Goal: Task Accomplishment & Management: Manage account settings

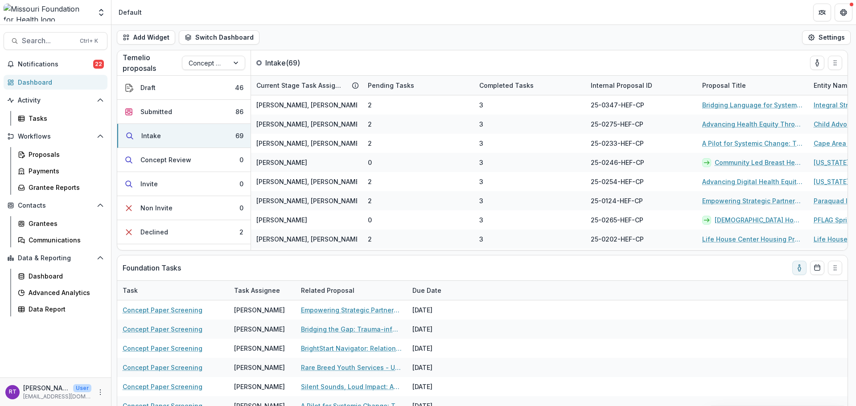
click at [48, 62] on span "Notifications" at bounding box center [55, 65] width 75 height 8
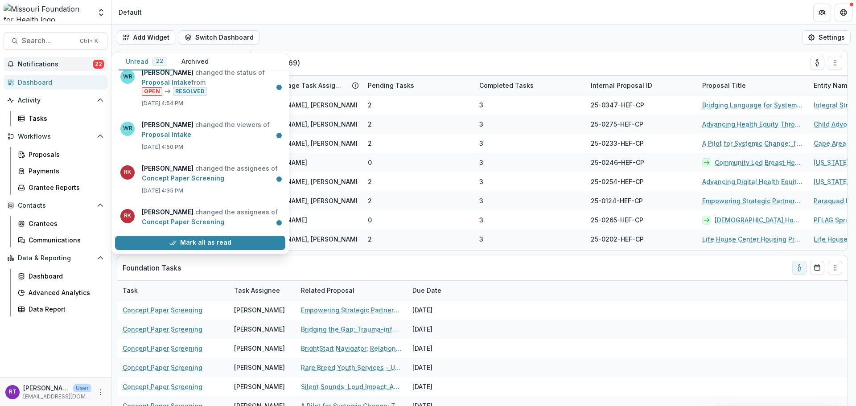
scroll to position [312, 0]
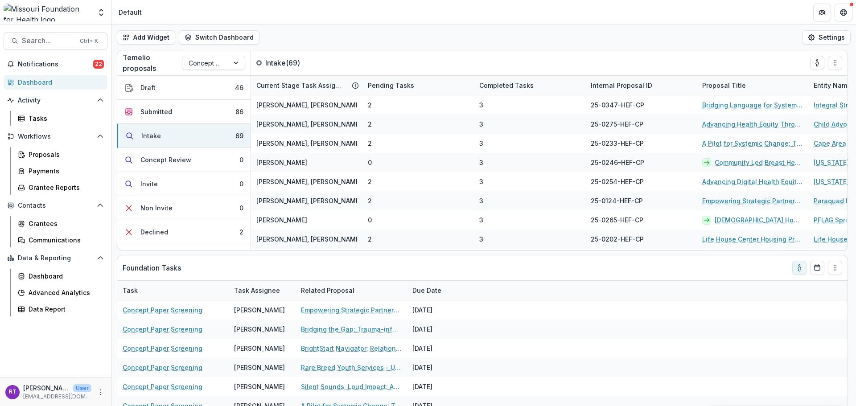
click at [57, 41] on span "Search..." at bounding box center [48, 41] width 53 height 8
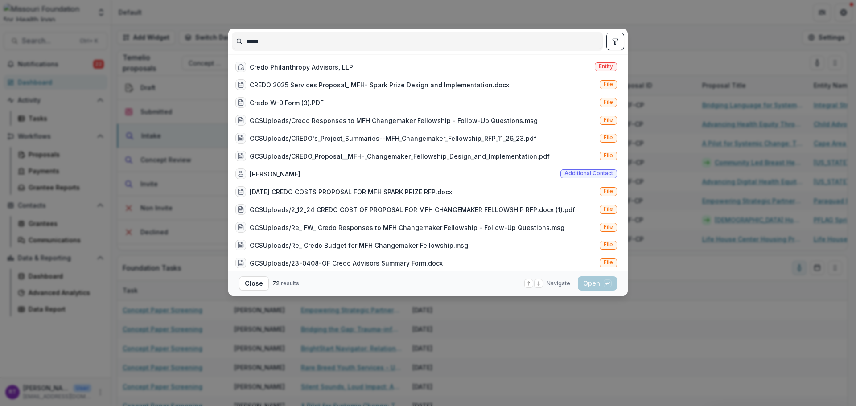
type input "*****"
click at [345, 68] on div "Credo Philanthropy Advisors, LLP" at bounding box center [301, 66] width 103 height 9
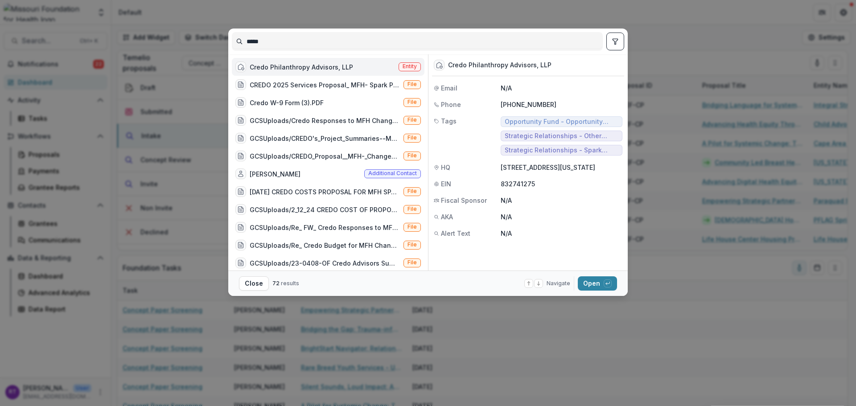
click at [589, 278] on button "Open with enter key" at bounding box center [597, 283] width 39 height 14
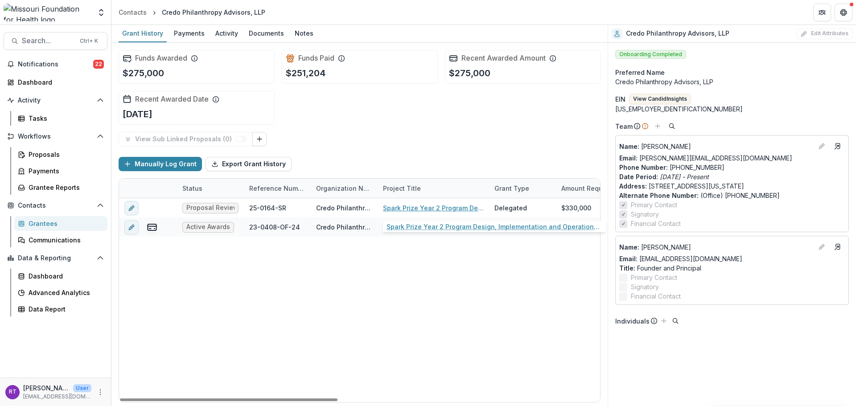
click at [405, 206] on link "Spark Prize Year 2 Program Design, Implementation and Operations Support" at bounding box center [433, 207] width 101 height 9
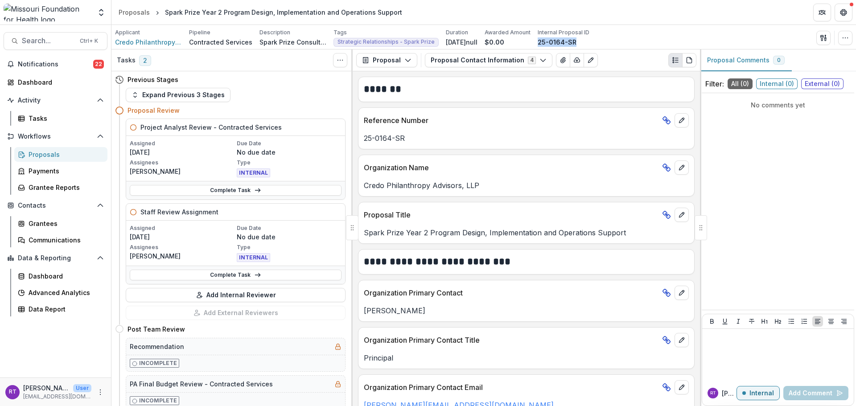
drag, startPoint x: 584, startPoint y: 41, endPoint x: 540, endPoint y: 42, distance: 43.3
click at [540, 42] on div "Applicant Credo Philanthropy Advisors, LLP Pipeline Contracted Services Descrip…" at bounding box center [352, 38] width 474 height 18
click at [209, 293] on button "Add Internal Reviewer" at bounding box center [236, 295] width 220 height 14
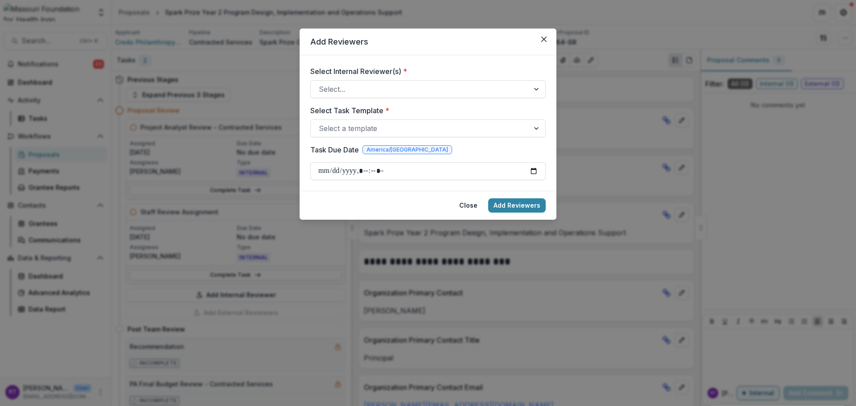
click at [416, 89] on div at bounding box center [420, 89] width 202 height 12
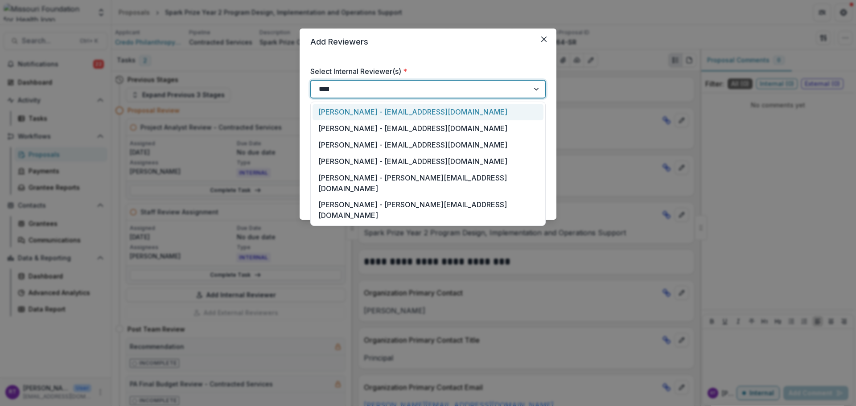
type input "*****"
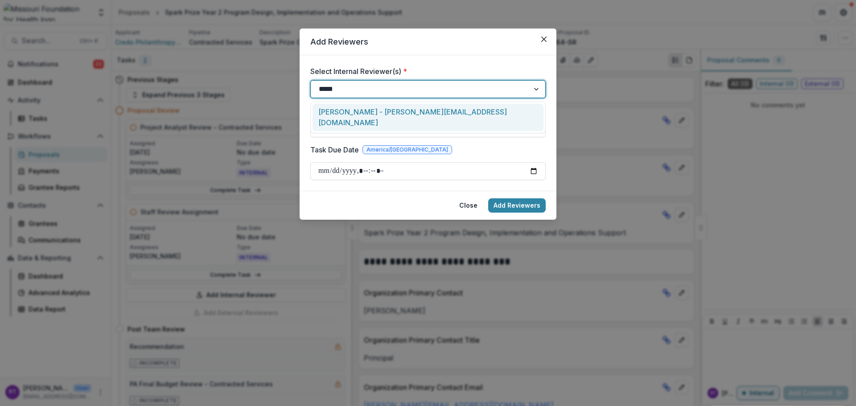
click at [421, 105] on div "[PERSON_NAME] - [PERSON_NAME][EMAIL_ADDRESS][DOMAIN_NAME]" at bounding box center [428, 117] width 231 height 27
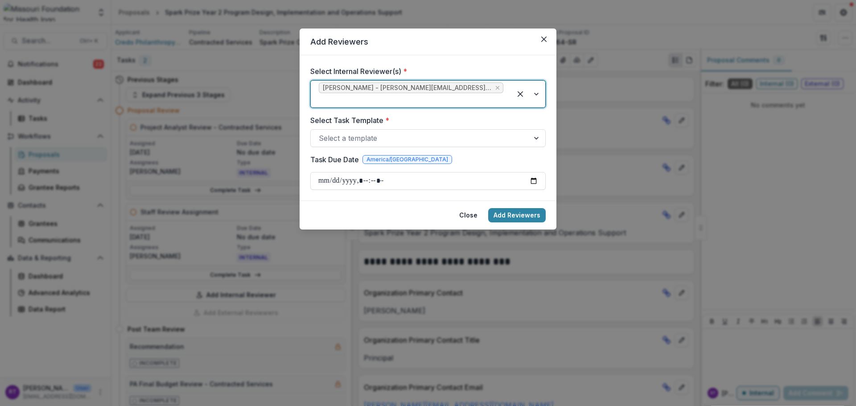
click at [409, 132] on div at bounding box center [420, 138] width 202 height 12
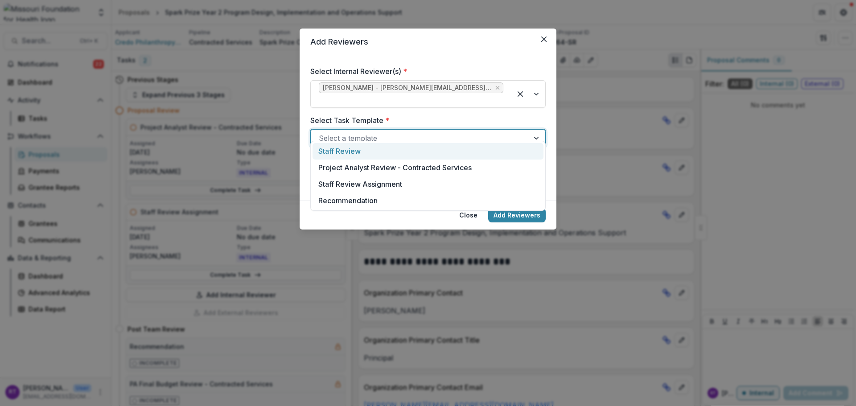
click at [380, 152] on div "Staff Review" at bounding box center [428, 151] width 231 height 16
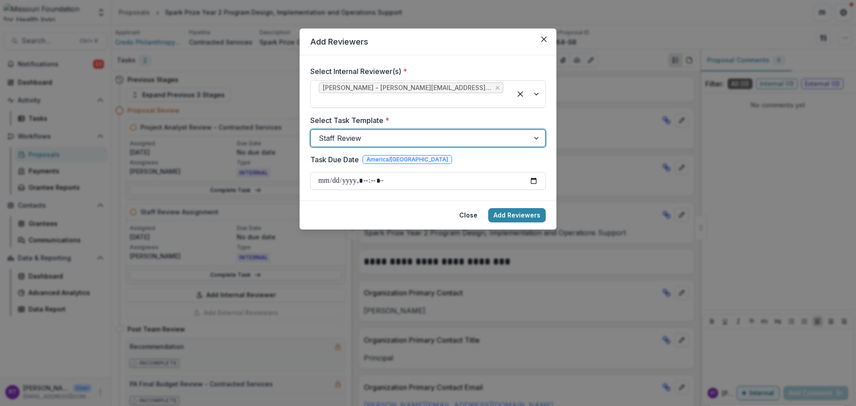
click at [536, 172] on input "Task Due Date" at bounding box center [427, 181] width 235 height 18
click at [492, 62] on form "Select Internal Reviewer(s) * [PERSON_NAME] - [PERSON_NAME][EMAIL_ADDRESS][DOMA…" at bounding box center [428, 127] width 257 height 145
click at [375, 172] on input "Task Due Date" at bounding box center [427, 181] width 235 height 18
click at [370, 172] on input "Task Due Date" at bounding box center [427, 181] width 235 height 18
click at [535, 172] on input "Task Due Date" at bounding box center [427, 181] width 235 height 18
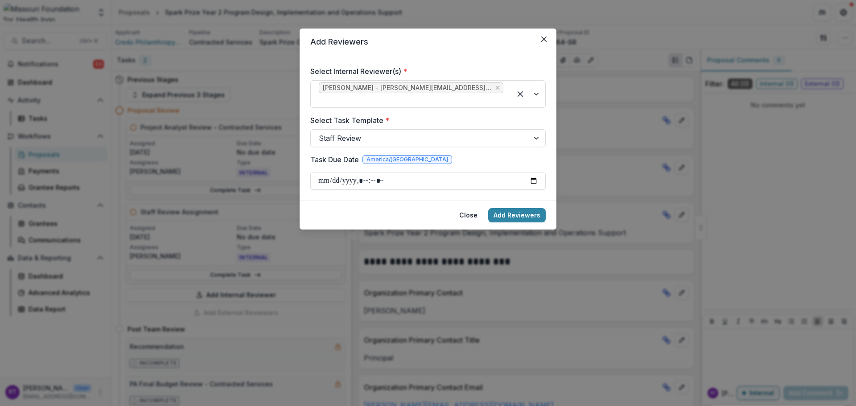
type input "**********"
click at [471, 44] on header "Add Reviewers" at bounding box center [428, 42] width 257 height 27
click at [518, 208] on button "Add Reviewers" at bounding box center [517, 215] width 58 height 14
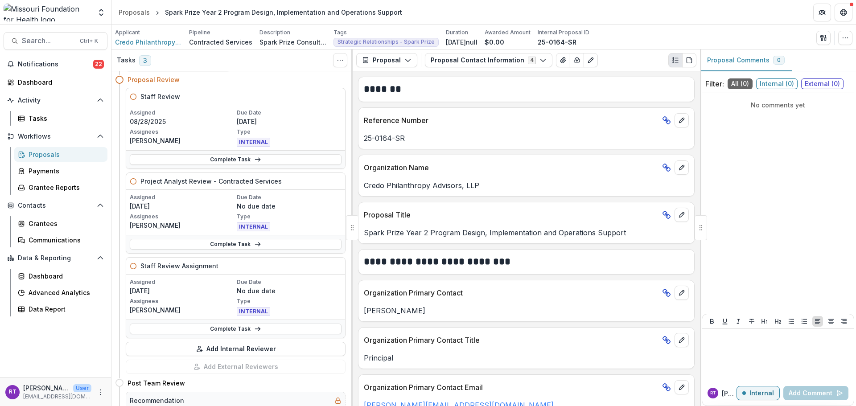
scroll to position [45, 0]
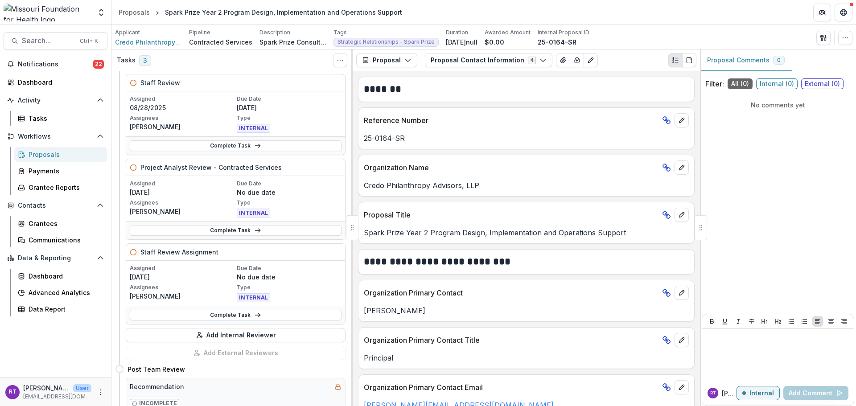
click at [247, 337] on button "Add Internal Reviewer" at bounding box center [236, 335] width 220 height 14
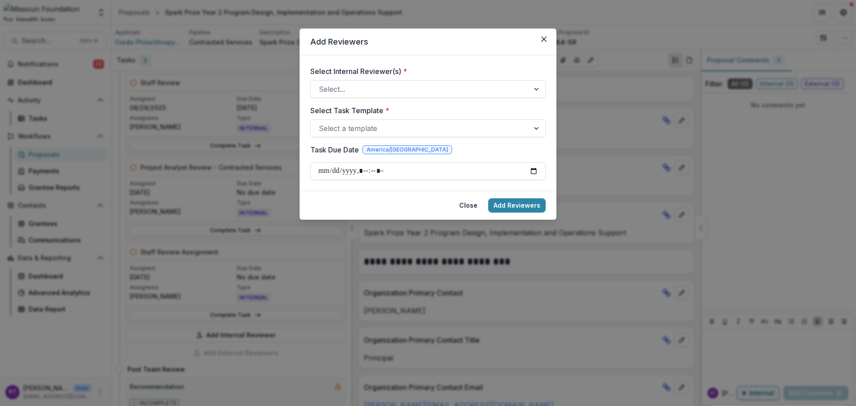
click at [388, 89] on div at bounding box center [420, 89] width 202 height 12
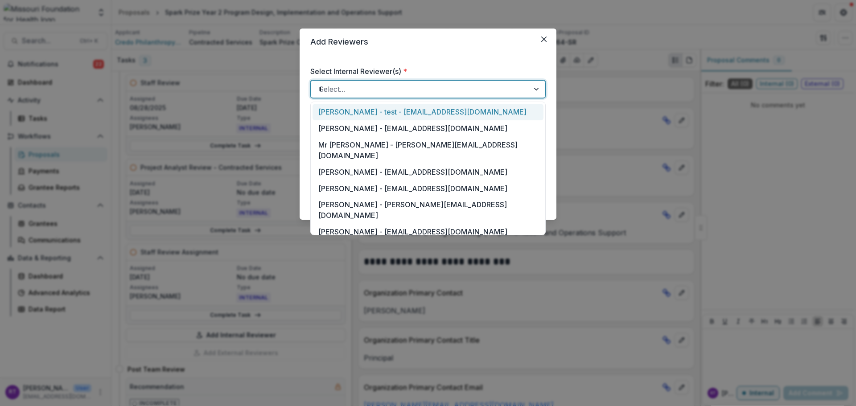
type input "*****"
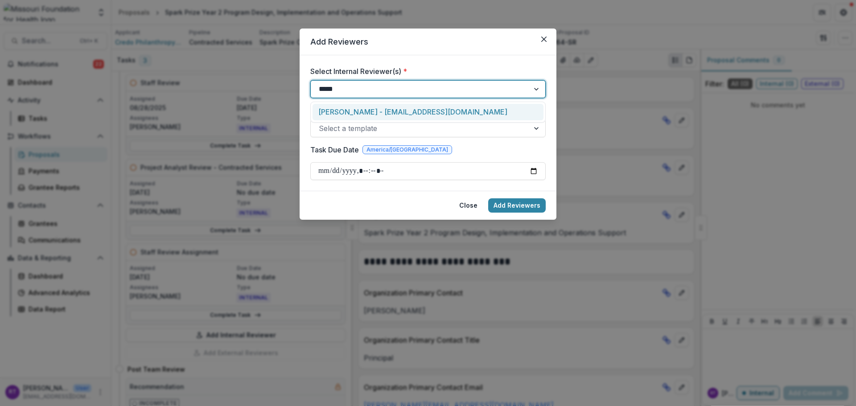
click at [397, 111] on div "[PERSON_NAME] - [EMAIL_ADDRESS][DOMAIN_NAME]" at bounding box center [428, 112] width 231 height 16
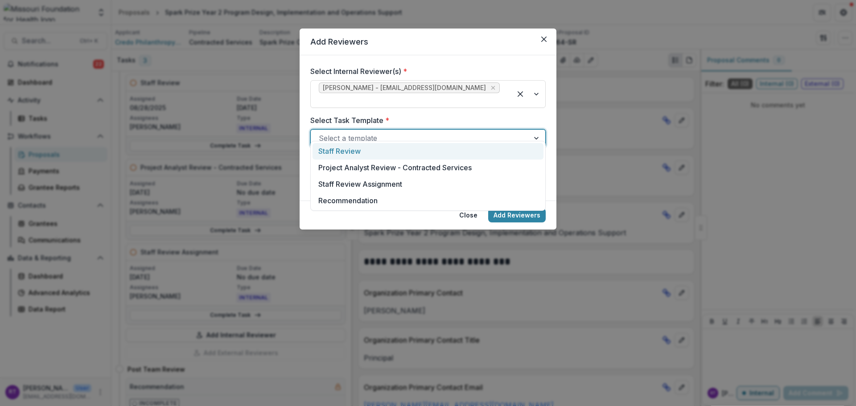
click at [389, 132] on div at bounding box center [420, 138] width 202 height 12
click at [389, 153] on div "Staff Review" at bounding box center [428, 151] width 231 height 16
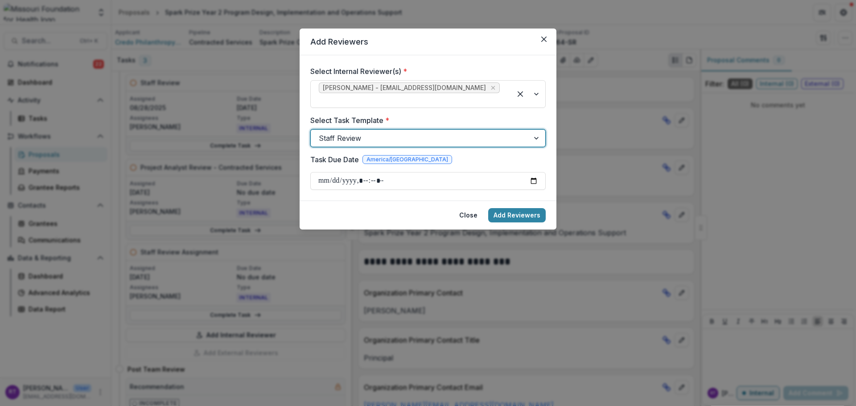
click at [413, 172] on input "Task Due Date" at bounding box center [427, 181] width 235 height 18
click at [532, 172] on input "Task Due Date" at bounding box center [427, 181] width 235 height 18
type input "**********"
click at [530, 187] on form "Select Internal Reviewer(s) * [PERSON_NAME] - [EMAIL_ADDRESS][DOMAIN_NAME] Sele…" at bounding box center [428, 127] width 257 height 145
click at [523, 208] on button "Add Reviewers" at bounding box center [517, 215] width 58 height 14
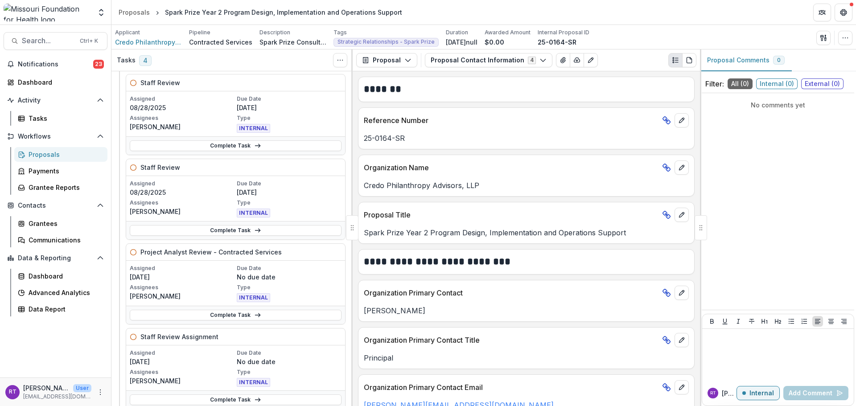
click at [69, 62] on span "Notifications" at bounding box center [55, 65] width 75 height 8
click at [474, 20] on header "Proposals Spark Prize Year 2 Program Design, Implementation and Operations Supp…" at bounding box center [483, 12] width 745 height 25
